Goal: Task Accomplishment & Management: Use online tool/utility

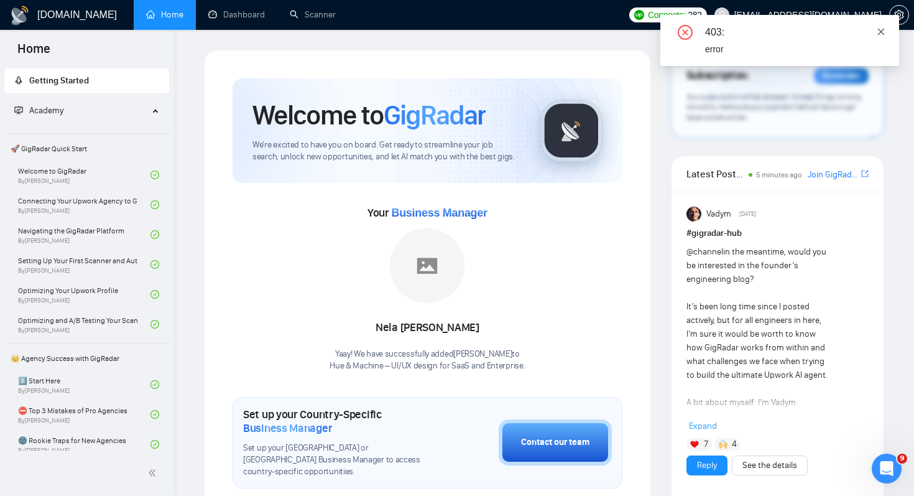
click at [880, 33] on icon "close" at bounding box center [881, 31] width 9 height 9
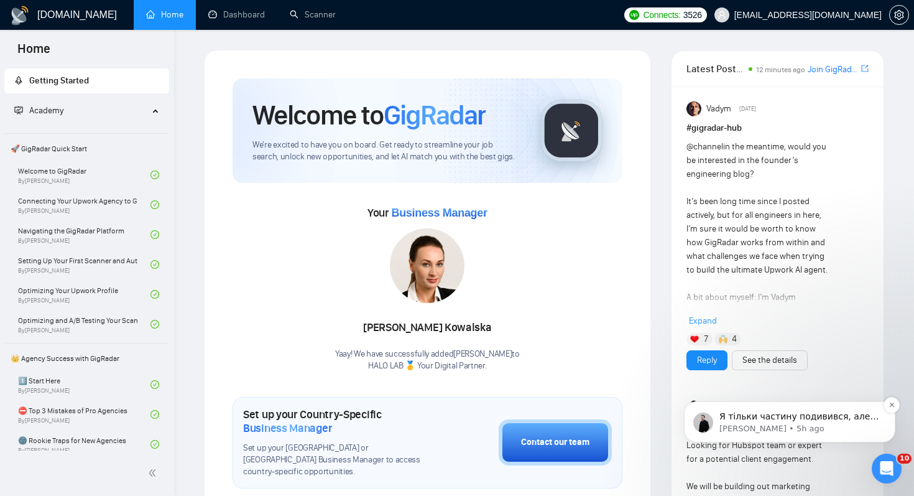
click at [793, 433] on p "Dima • 5h ago" at bounding box center [800, 428] width 161 height 11
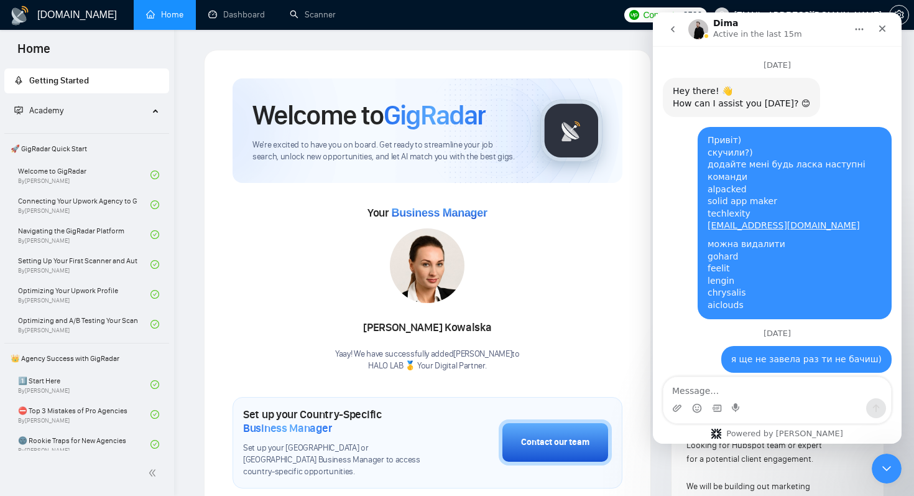
scroll to position [31, 0]
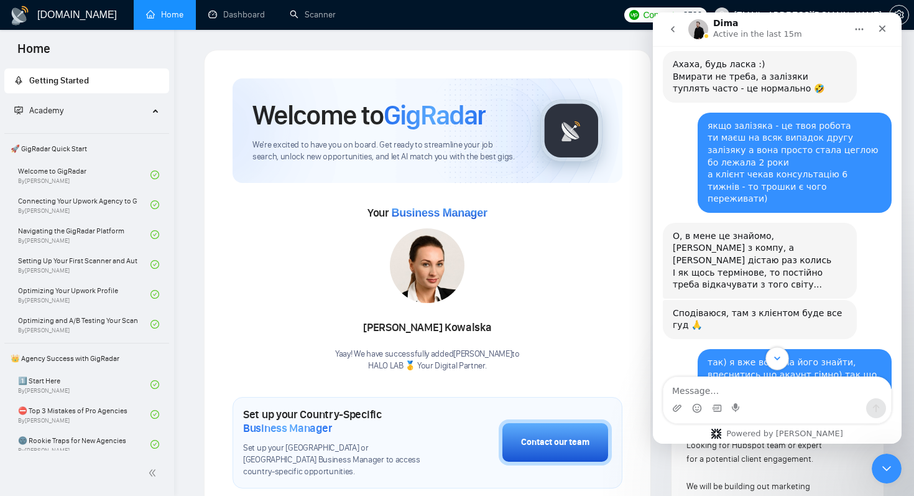
click at [778, 357] on icon "Scroll to bottom" at bounding box center [777, 358] width 11 height 11
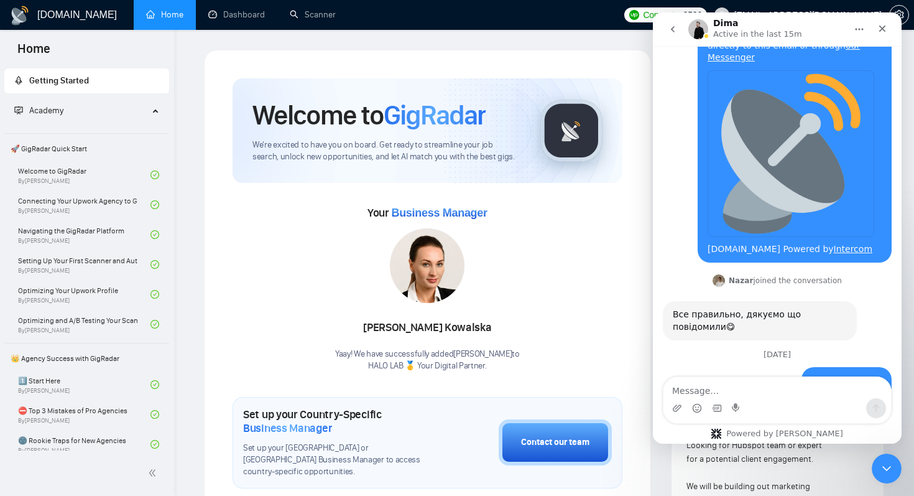
scroll to position [13345, 0]
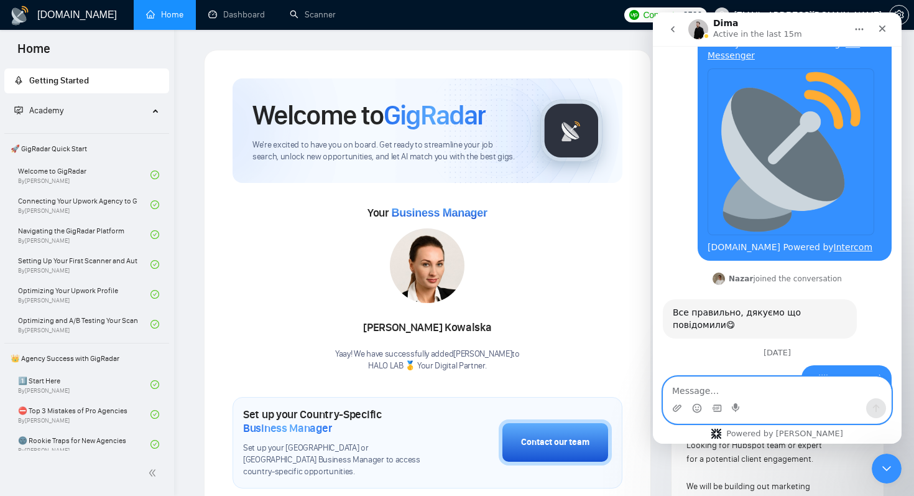
click at [782, 398] on textarea "Message…" at bounding box center [778, 387] width 228 height 21
type textarea "дякую)"
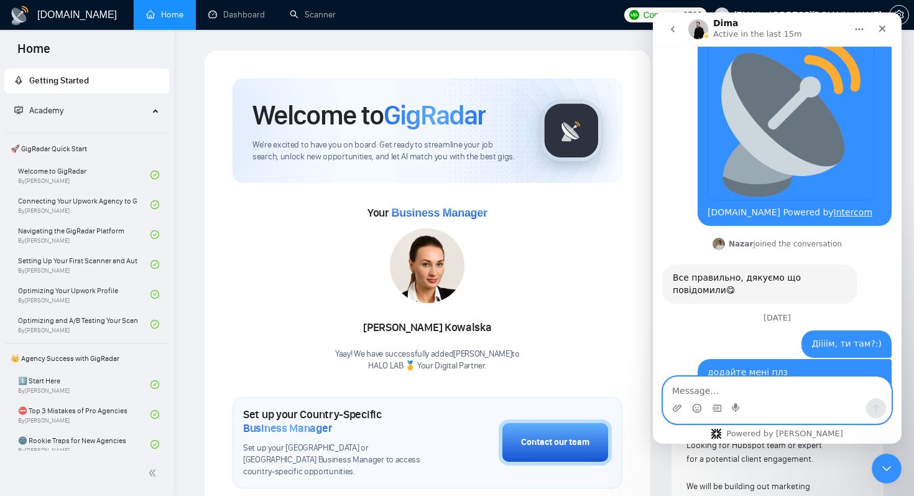
scroll to position [13382, 0]
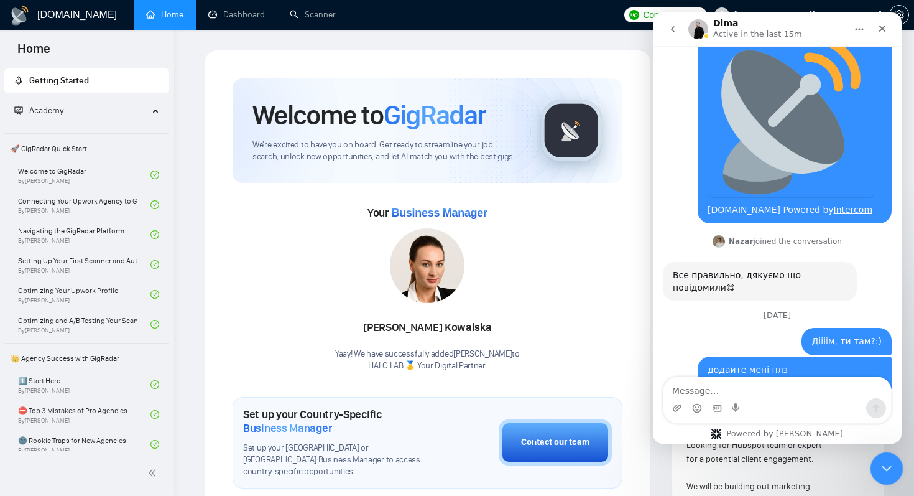
click at [888, 472] on icon "Close Intercom Messenger" at bounding box center [885, 466] width 15 height 15
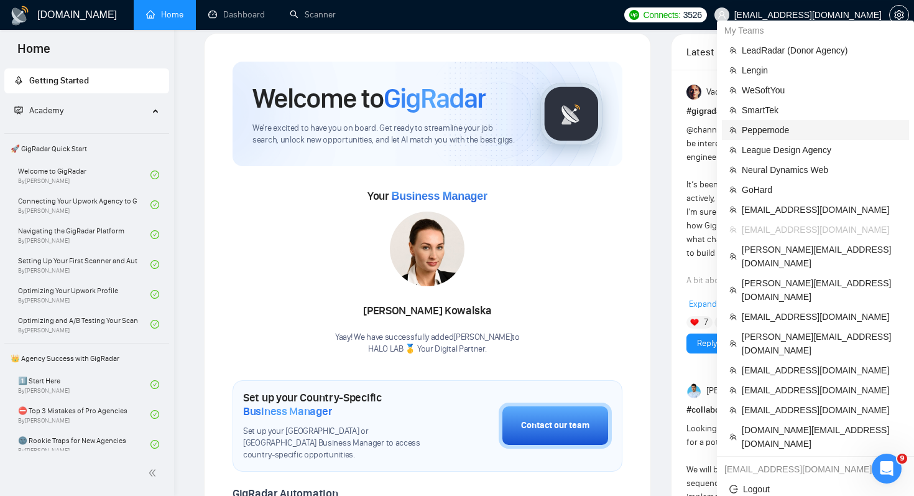
scroll to position [21, 0]
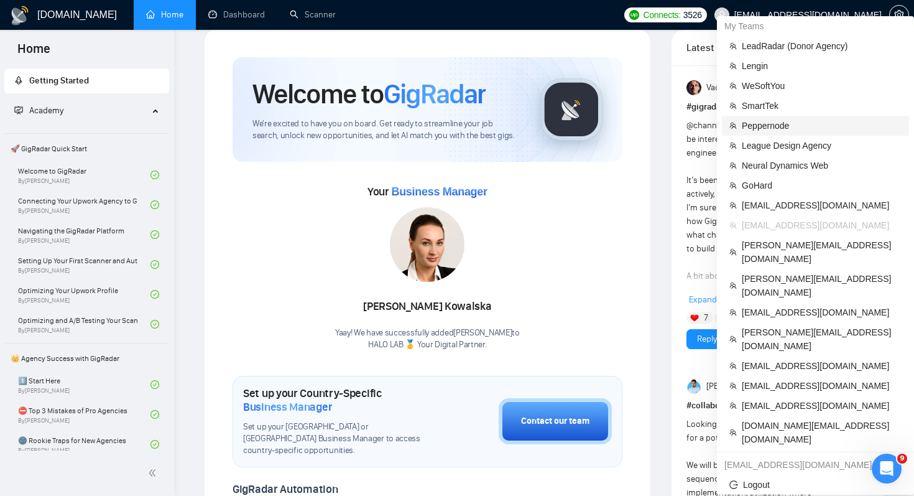
click at [796, 134] on li "Peppernode" at bounding box center [815, 126] width 187 height 20
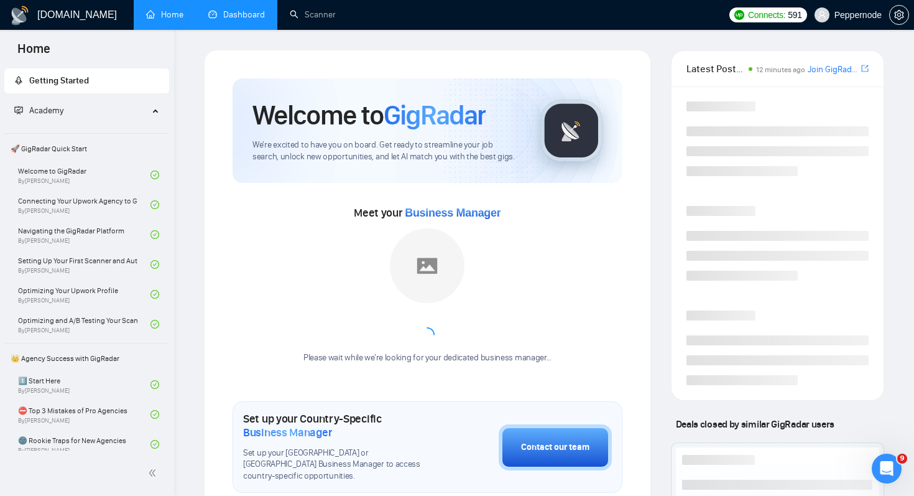
click at [234, 14] on link "Dashboard" at bounding box center [236, 14] width 57 height 11
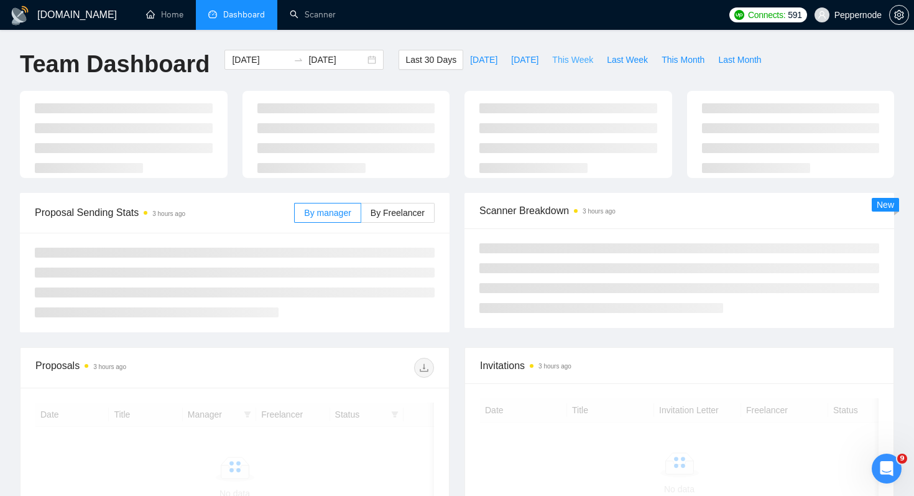
click at [576, 66] on span "This Week" at bounding box center [572, 60] width 41 height 14
type input "[DATE]"
type input "2025-10-05"
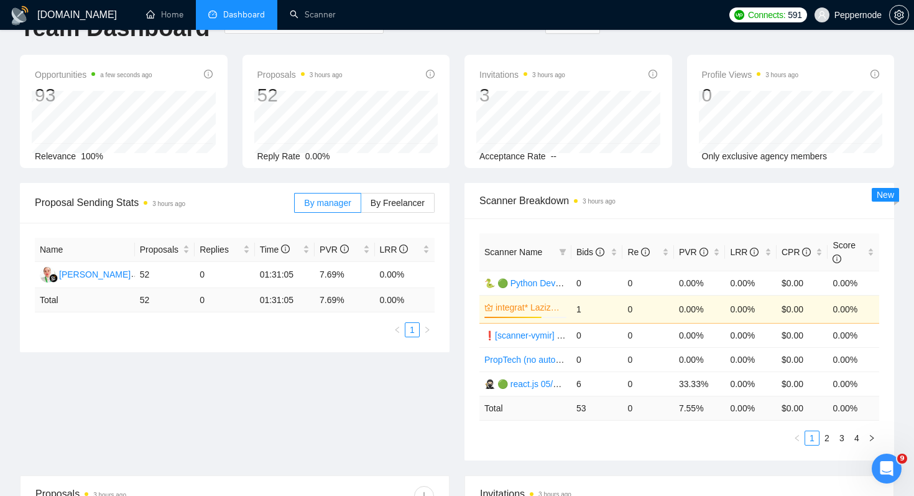
scroll to position [41, 0]
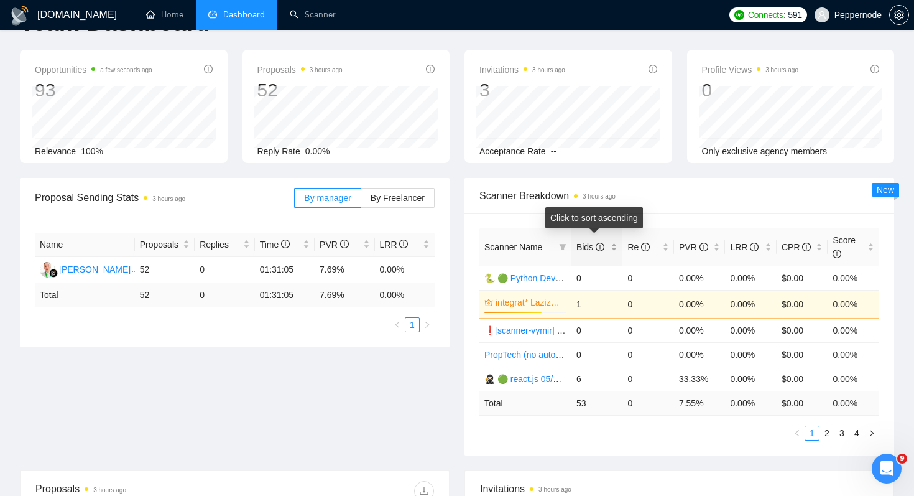
click at [584, 248] on span "Bids" at bounding box center [591, 247] width 28 height 10
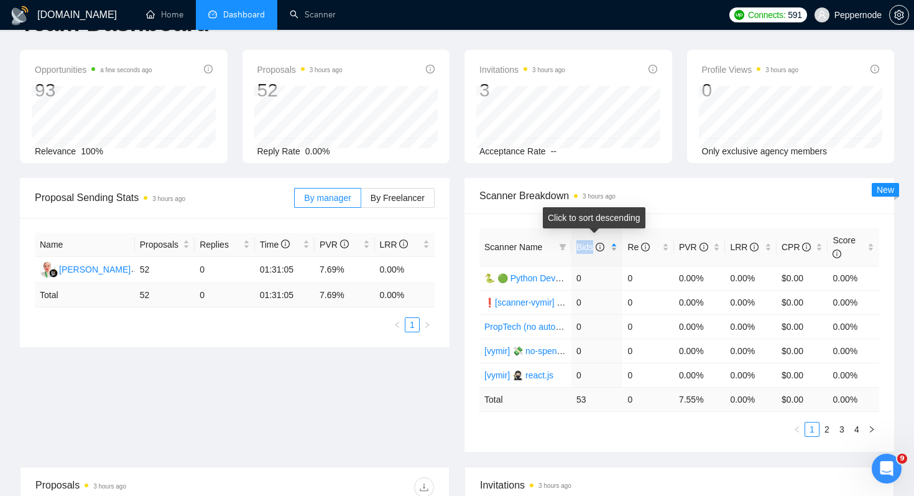
click at [584, 248] on span "Bids" at bounding box center [591, 247] width 28 height 10
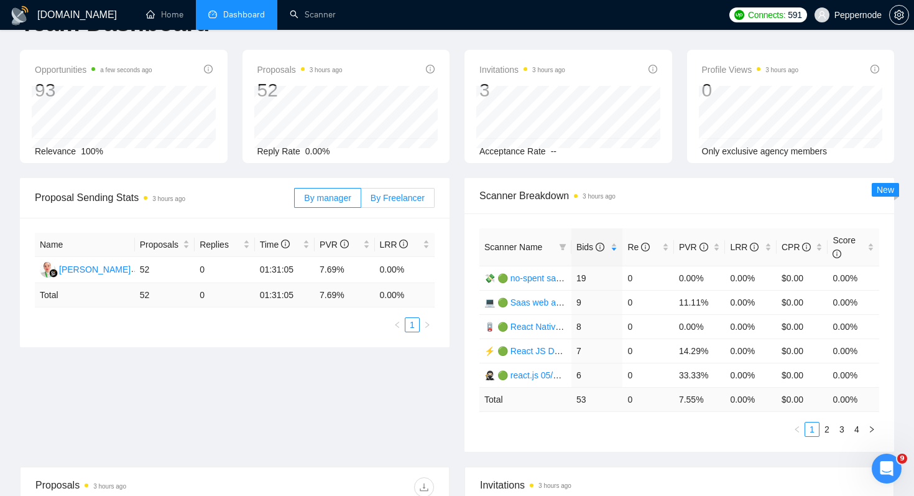
click at [424, 200] on span "By Freelancer" at bounding box center [398, 198] width 54 height 10
click at [361, 201] on input "By Freelancer" at bounding box center [361, 201] width 0 height 0
click at [83, 270] on div "[PERSON_NAME]" at bounding box center [76, 270] width 35 height 14
click at [525, 277] on link "💸 🟢 no-spent saas 22/09 bid for free" at bounding box center [559, 278] width 149 height 10
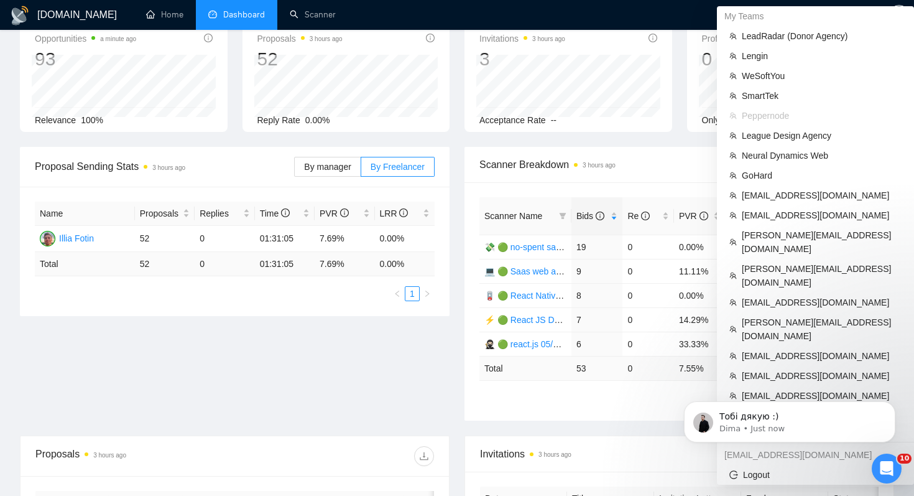
scroll to position [77, 0]
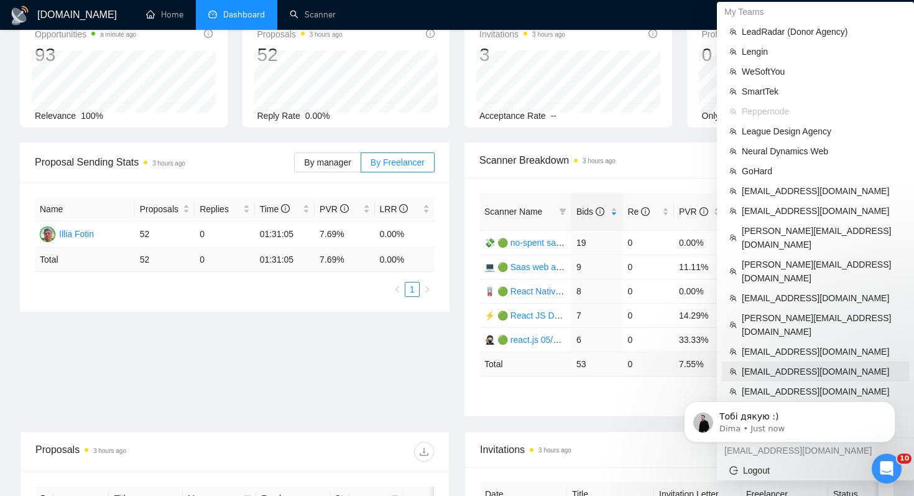
click at [830, 365] on span "[EMAIL_ADDRESS][DOMAIN_NAME]" at bounding box center [822, 372] width 160 height 14
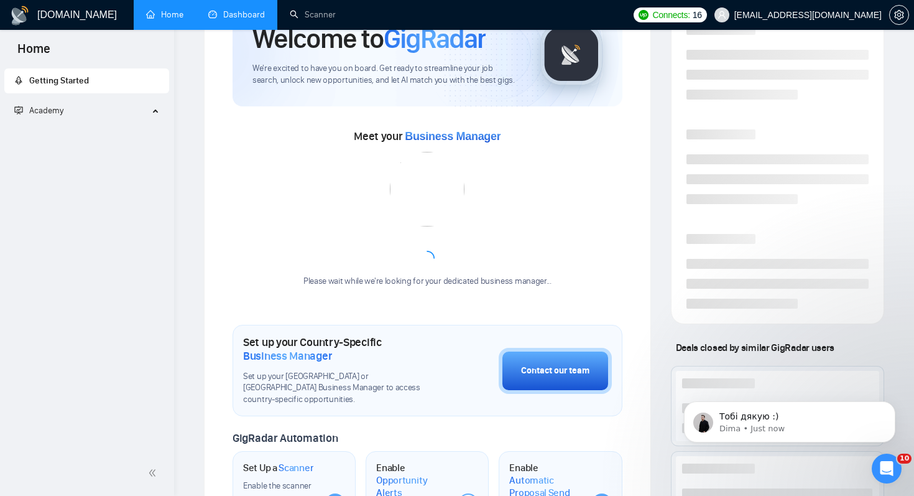
scroll to position [251, 0]
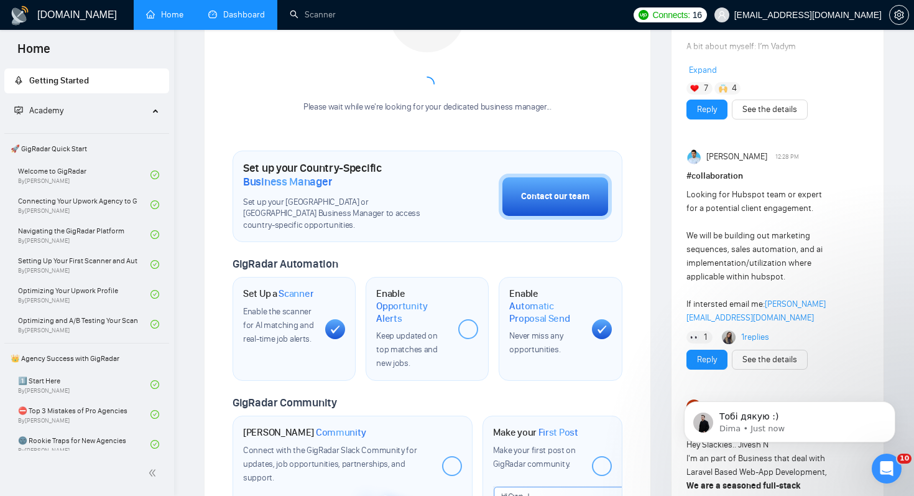
click at [240, 14] on link "Dashboard" at bounding box center [236, 14] width 57 height 11
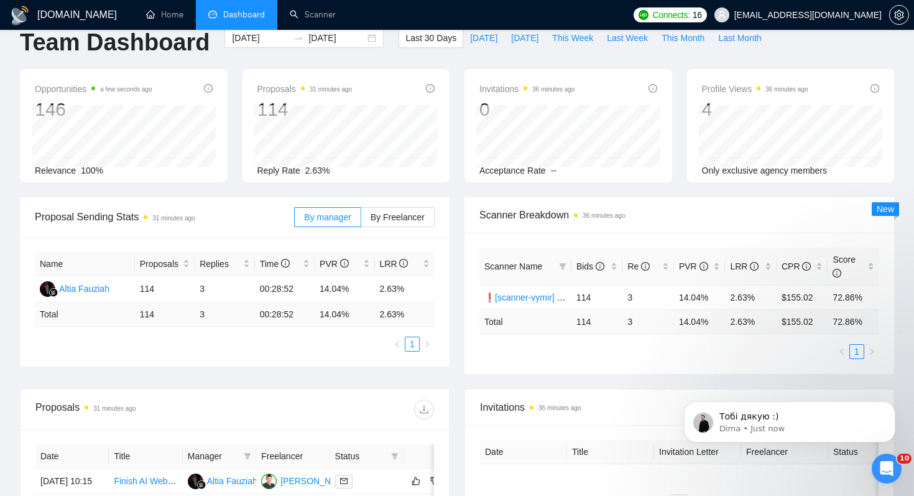
scroll to position [15, 0]
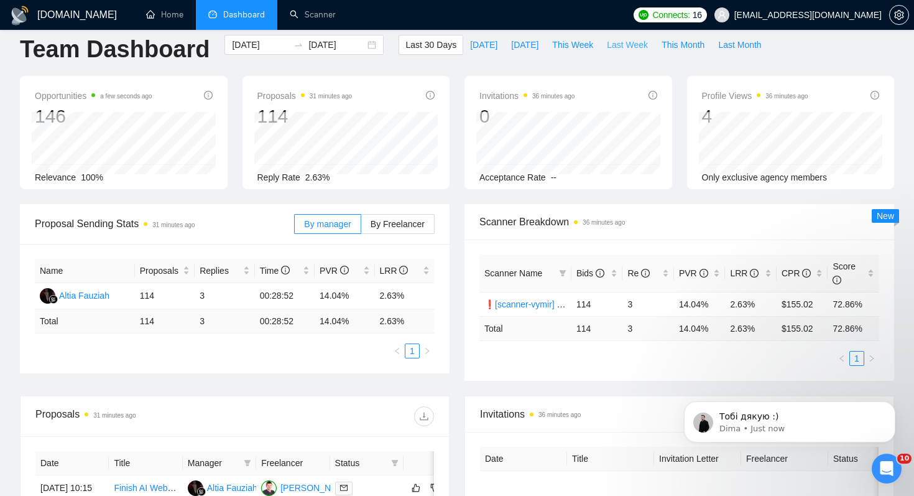
click at [625, 48] on span "Last Week" at bounding box center [627, 45] width 41 height 14
type input "[DATE]"
type input "2025-09-28"
click at [576, 44] on span "This Week" at bounding box center [572, 45] width 41 height 14
type input "[DATE]"
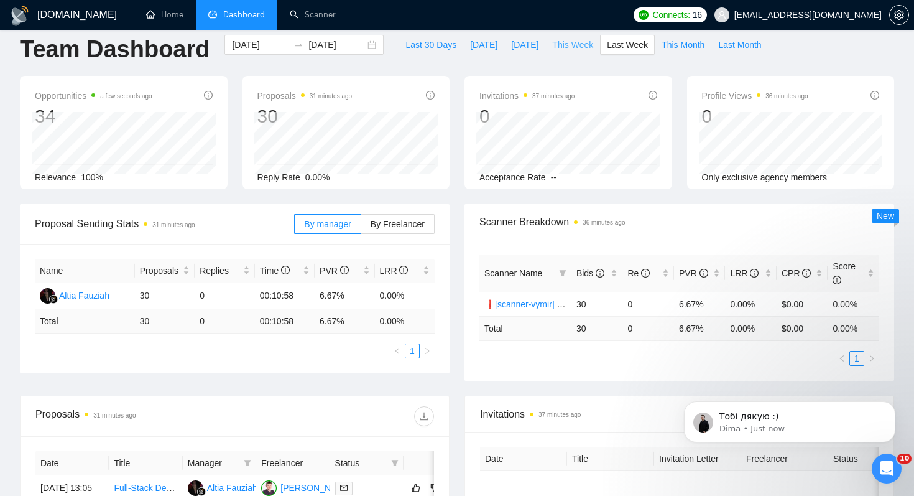
type input "2025-10-05"
click at [324, 20] on link "Scanner" at bounding box center [313, 14] width 46 height 11
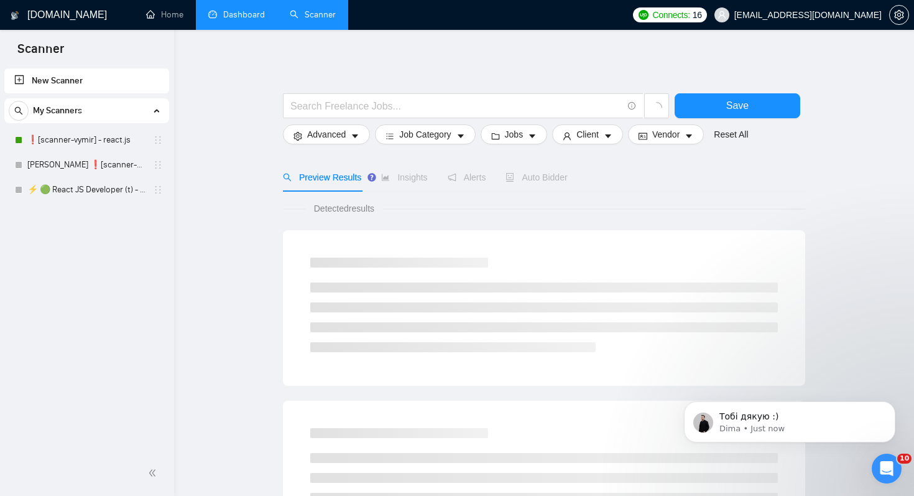
click at [236, 11] on link "Dashboard" at bounding box center [236, 14] width 57 height 11
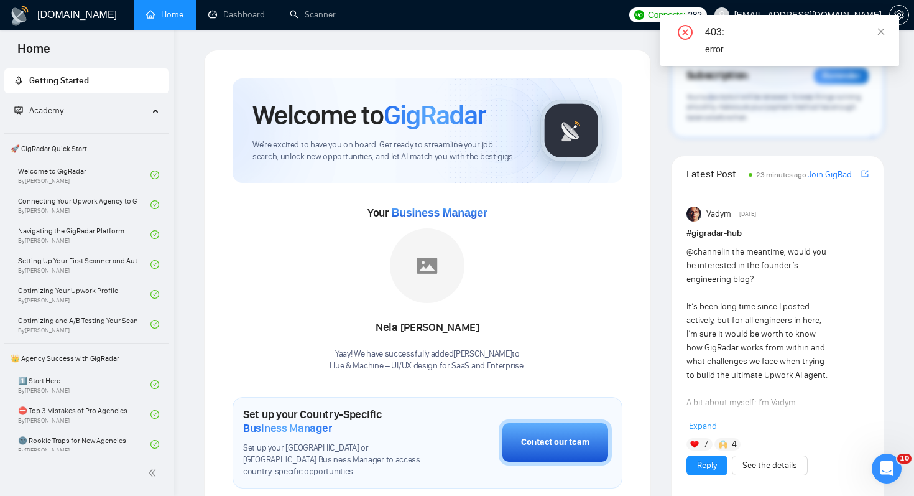
click at [886, 34] on div "403: error" at bounding box center [780, 40] width 239 height 51
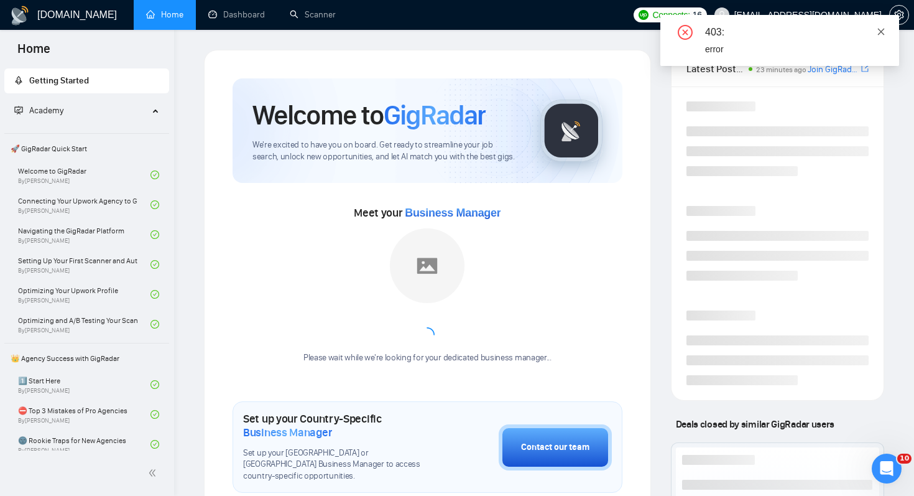
click at [880, 32] on icon "close" at bounding box center [881, 31] width 7 height 7
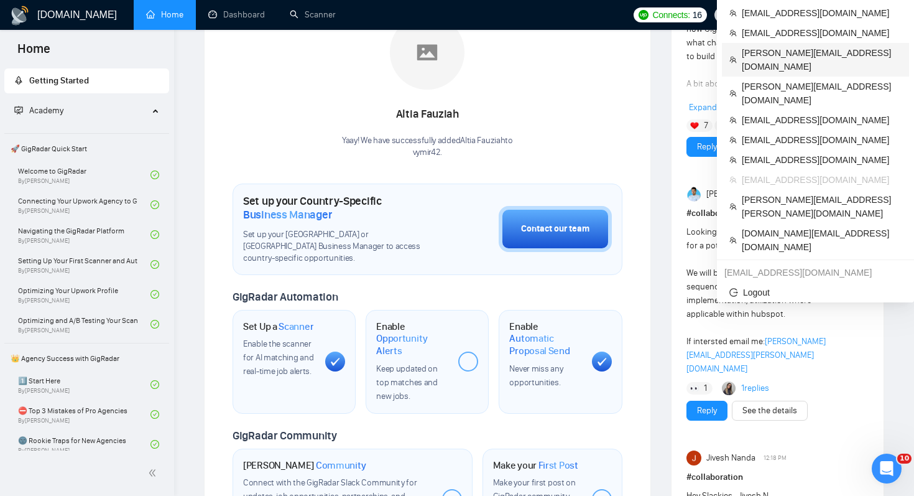
scroll to position [218, 0]
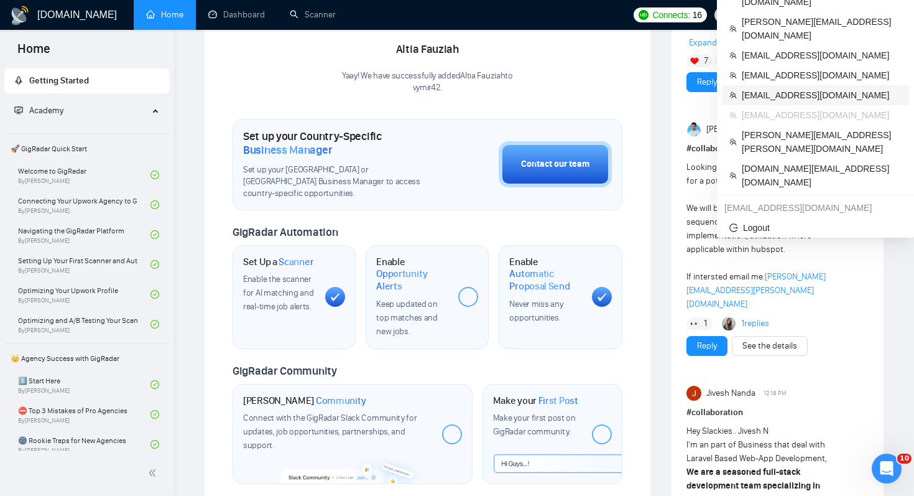
click at [807, 88] on span "[EMAIL_ADDRESS][DOMAIN_NAME]" at bounding box center [822, 95] width 160 height 14
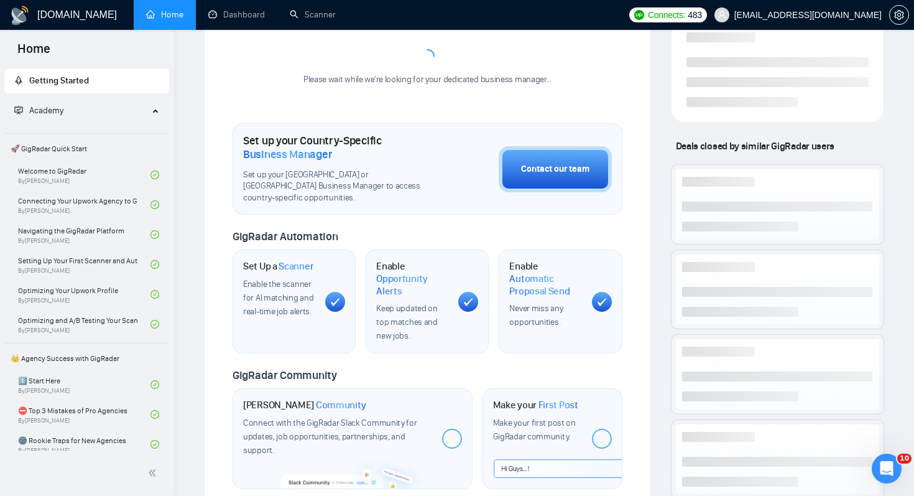
scroll to position [246, 0]
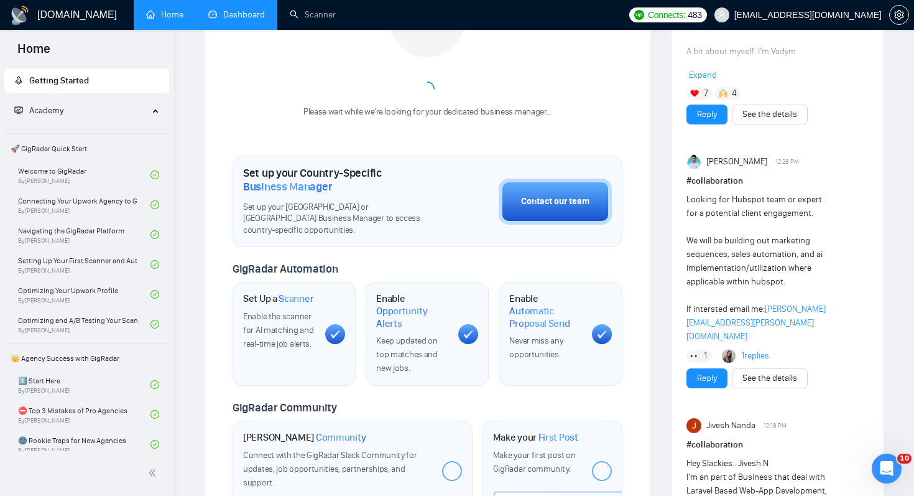
click at [242, 20] on link "Dashboard" at bounding box center [236, 14] width 57 height 11
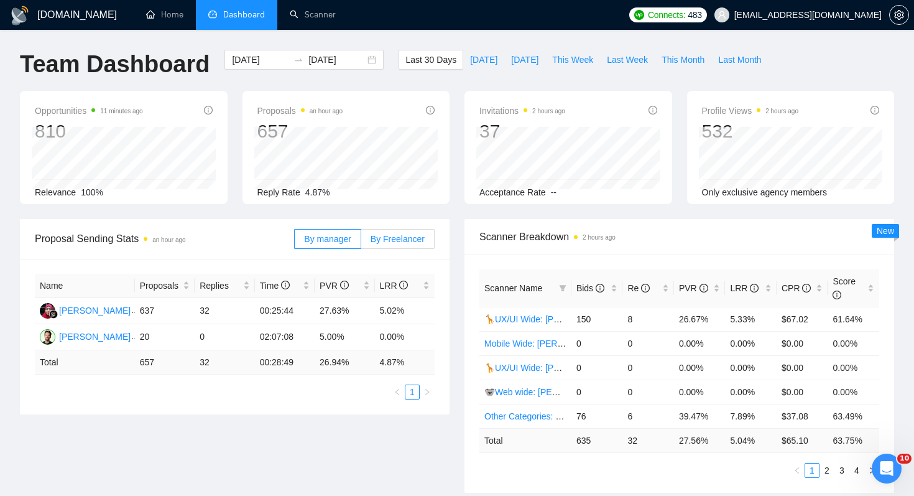
click at [414, 240] on span "By Freelancer" at bounding box center [398, 239] width 54 height 10
click at [361, 242] on input "By Freelancer" at bounding box center [361, 242] width 0 height 0
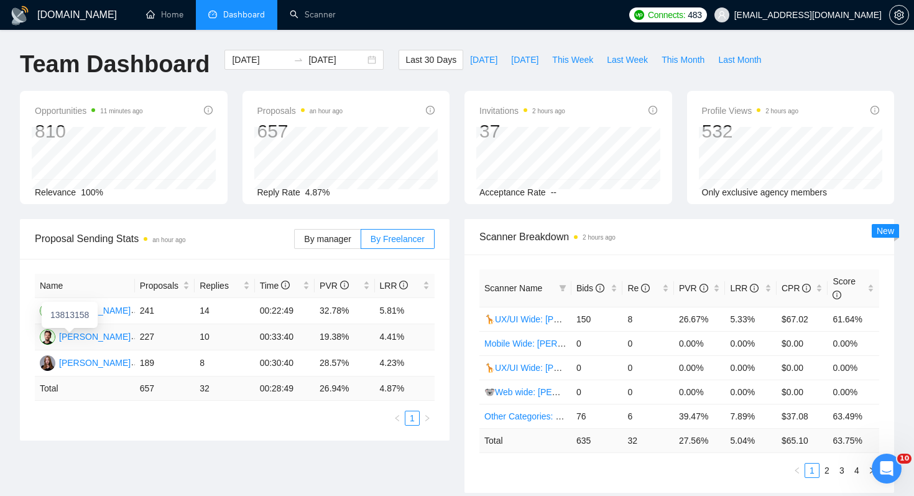
click at [87, 334] on div "[PERSON_NAME]" at bounding box center [95, 337] width 72 height 14
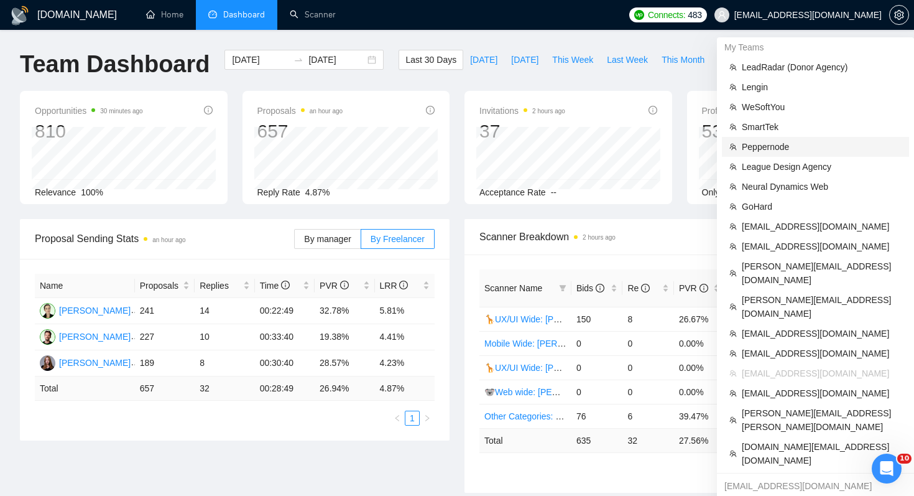
click at [793, 144] on span "Peppernode" at bounding box center [822, 147] width 160 height 14
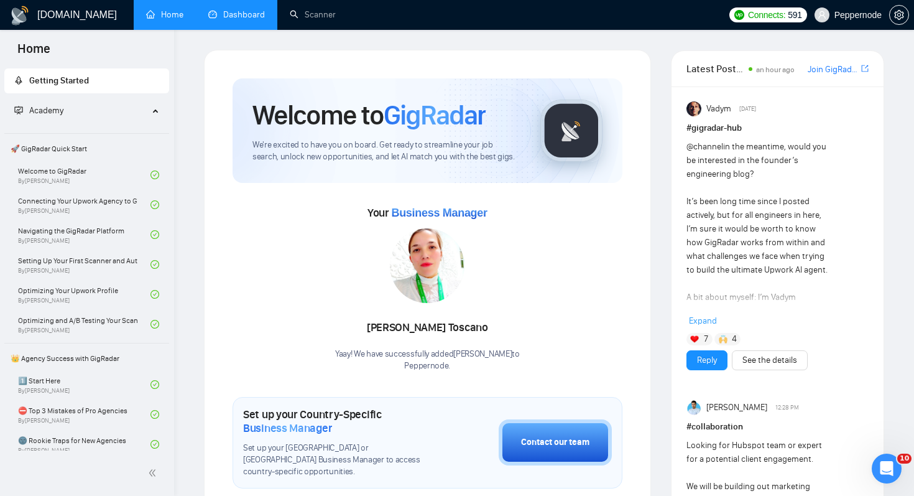
click at [265, 14] on link "Dashboard" at bounding box center [236, 14] width 57 height 11
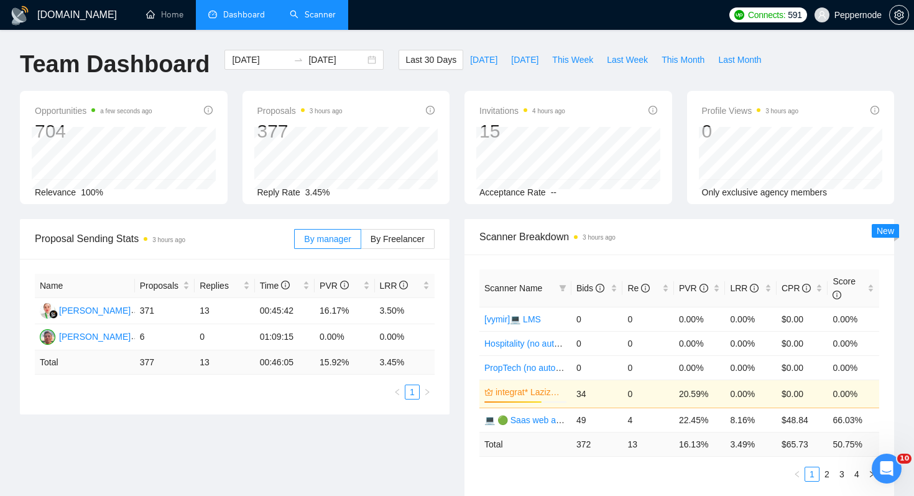
click at [297, 19] on link "Scanner" at bounding box center [313, 14] width 46 height 11
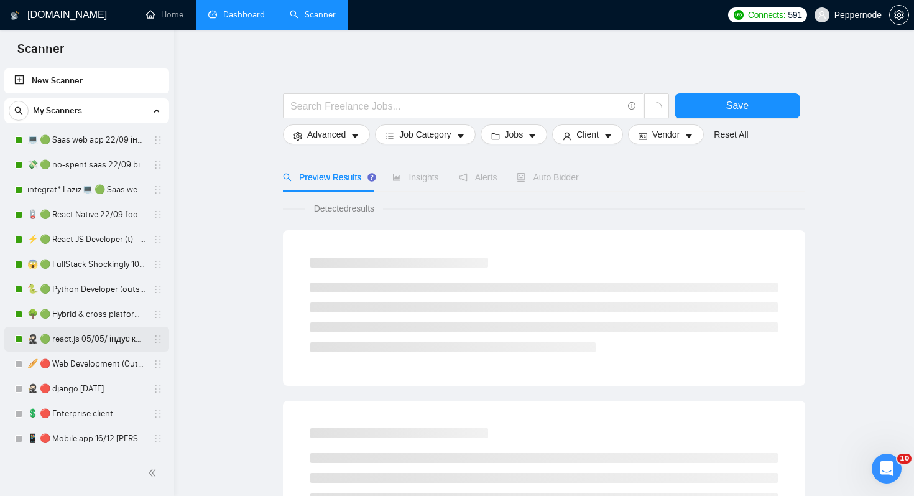
click at [108, 345] on link "🥷🏻 🟢 react.js 05/05/ індус копі 19/05 change end" at bounding box center [86, 339] width 118 height 25
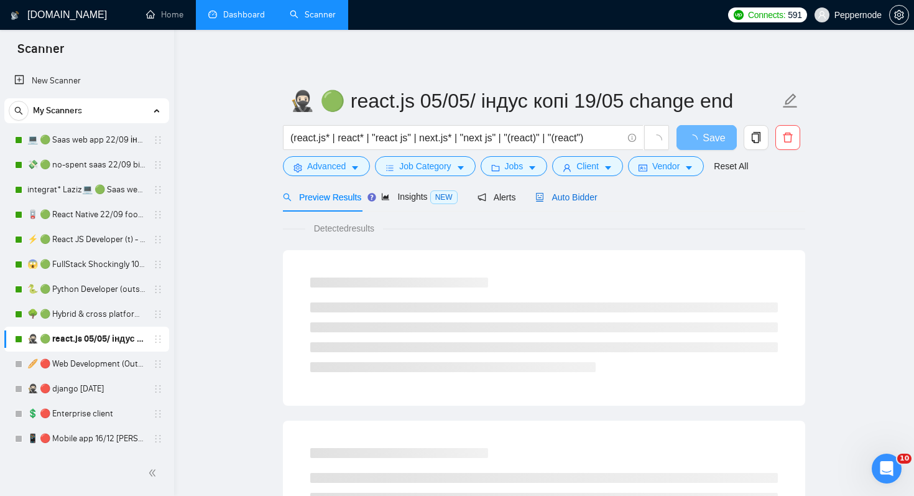
click at [595, 193] on span "Auto Bidder" at bounding box center [567, 197] width 62 height 10
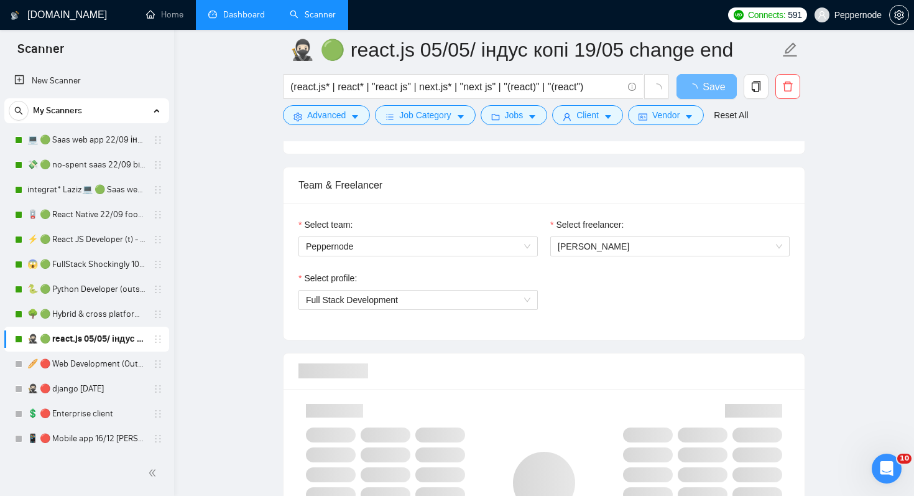
scroll to position [601, 0]
